Goal: Transaction & Acquisition: Purchase product/service

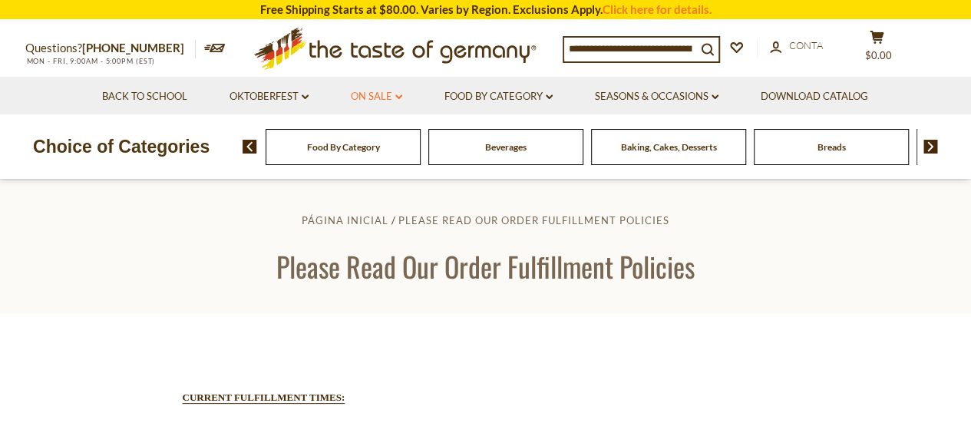
click at [401, 96] on icon at bounding box center [398, 96] width 7 height 5
click at [401, 96] on icon "dropdown_arrow" at bounding box center [398, 96] width 7 height 5
drag, startPoint x: 616, startPoint y: 48, endPoint x: 686, endPoint y: 49, distance: 69.8
click at [691, 48] on input at bounding box center [630, 48] width 132 height 21
click at [686, 49] on input at bounding box center [630, 48] width 132 height 21
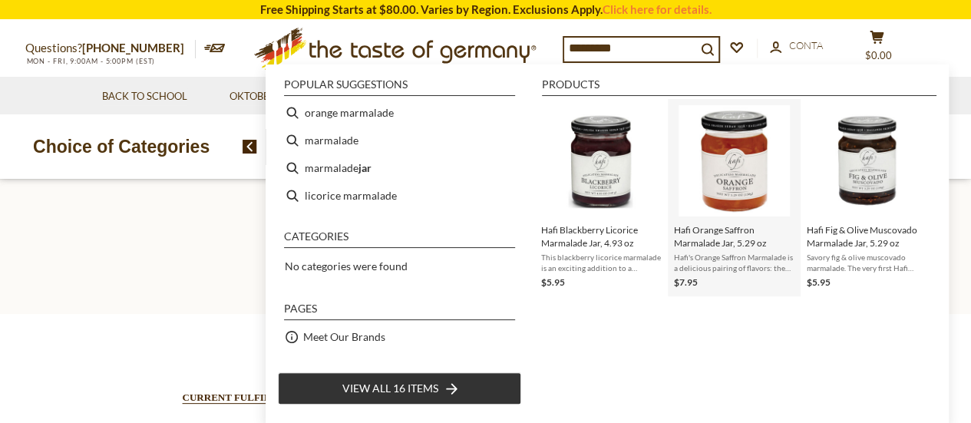
type input "*********"
click at [720, 209] on img "Hafi Orange Saffron Marmalade Jar, 5.29 oz" at bounding box center [733, 160] width 111 height 111
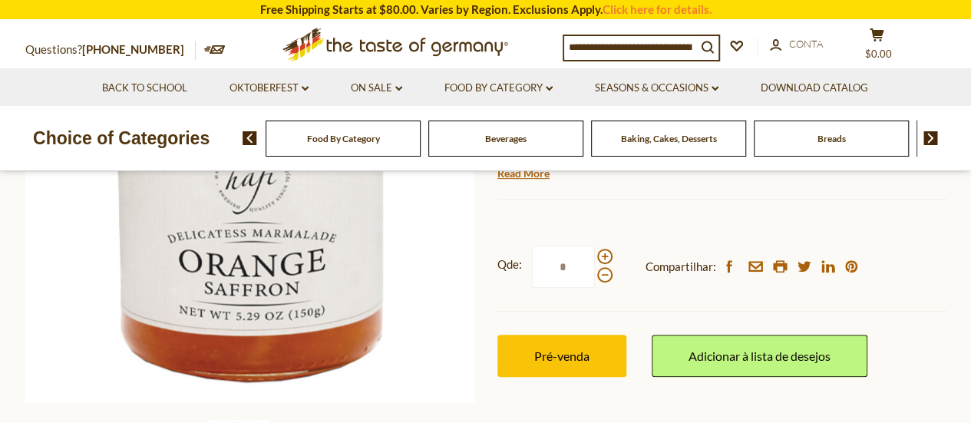
scroll to position [384, 0]
